Goal: Navigation & Orientation: Find specific page/section

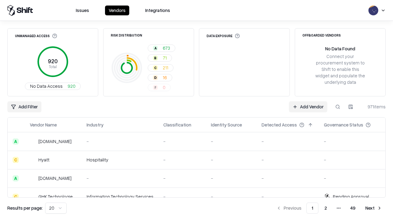
click at [56, 208] on html "Issues Vendors Integrations Unmanaged Access 920 Total No Data Access 920 Risk …" at bounding box center [196, 110] width 393 height 221
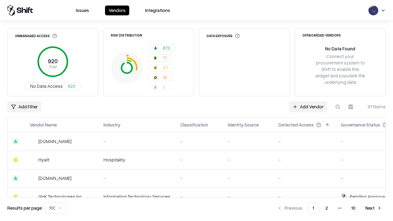
click at [374, 208] on button "Next" at bounding box center [374, 208] width 24 height 11
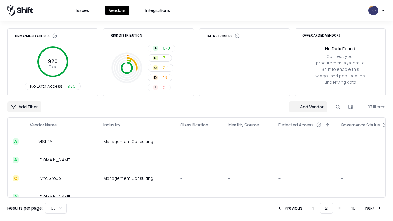
click at [374, 208] on button "Next" at bounding box center [374, 208] width 24 height 11
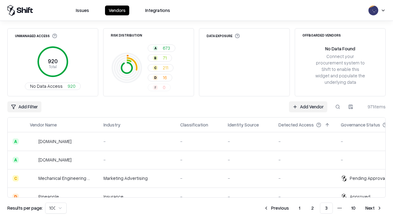
click at [374, 208] on button "Next" at bounding box center [374, 208] width 24 height 11
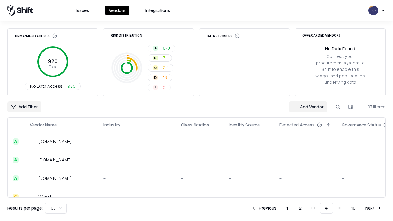
click at [374, 208] on button "Next" at bounding box center [374, 208] width 24 height 11
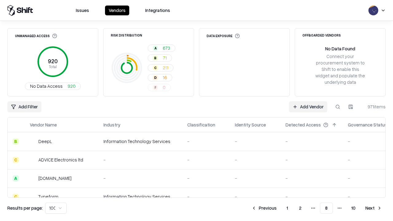
click at [374, 208] on button "Next" at bounding box center [374, 208] width 24 height 11
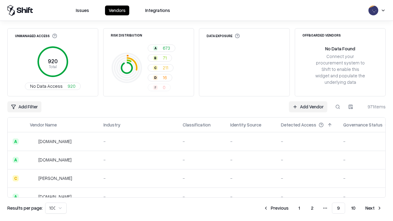
click at [374, 208] on button "Next" at bounding box center [374, 208] width 24 height 11
click at [290, 208] on button "Previous" at bounding box center [290, 208] width 33 height 11
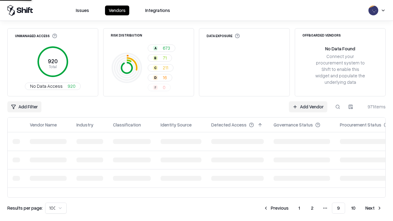
click at [276, 208] on button "Previous" at bounding box center [276, 208] width 33 height 11
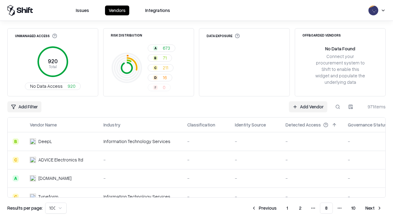
click at [264, 208] on button "Previous" at bounding box center [264, 208] width 33 height 11
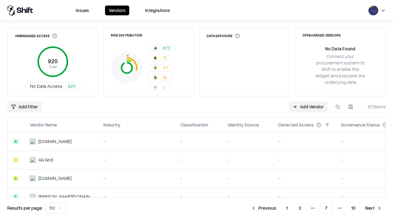
click at [264, 208] on button "Previous" at bounding box center [264, 208] width 33 height 11
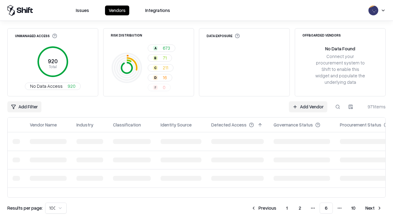
click at [264, 208] on button "Previous" at bounding box center [264, 208] width 33 height 11
